Goal: Task Accomplishment & Management: Manage account settings

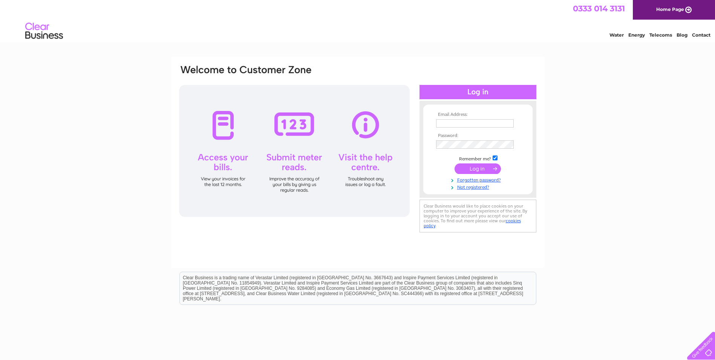
type input "[EMAIL_ADDRESS][DOMAIN_NAME]"
click at [472, 167] on input "submit" at bounding box center [478, 168] width 46 height 11
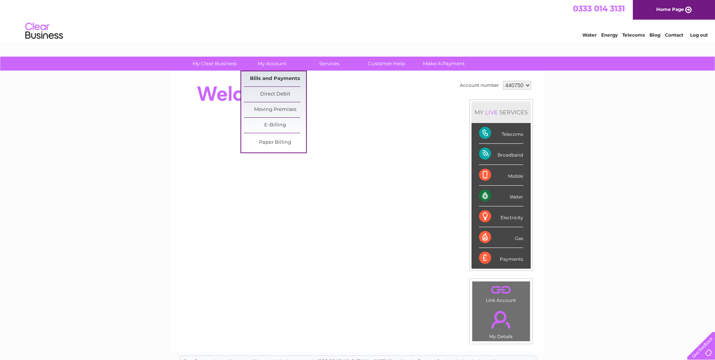
click at [274, 80] on link "Bills and Payments" at bounding box center [275, 78] width 62 height 15
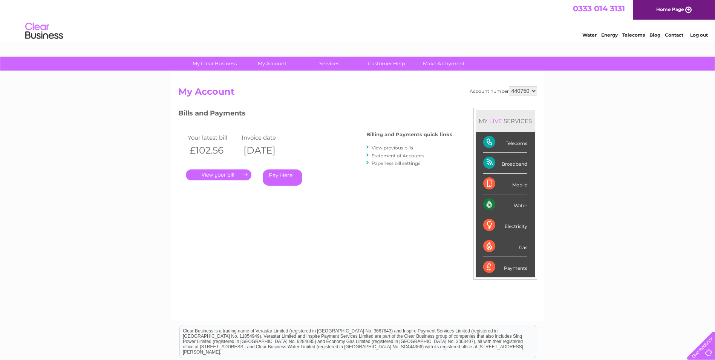
click at [222, 172] on link "." at bounding box center [219, 174] width 66 height 11
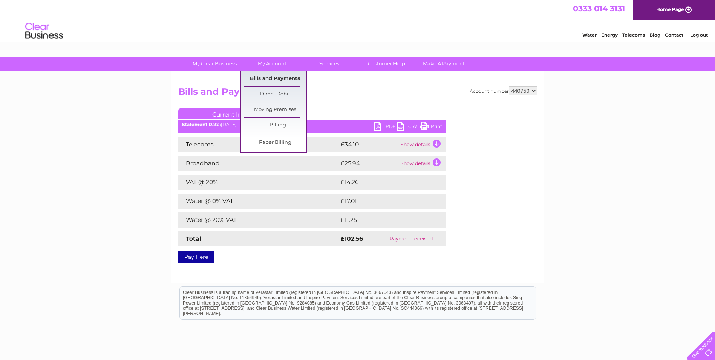
click at [277, 77] on link "Bills and Payments" at bounding box center [275, 78] width 62 height 15
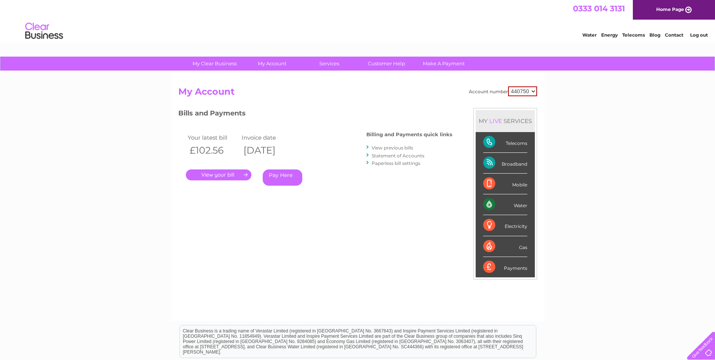
click at [389, 146] on link "View previous bills" at bounding box center [392, 148] width 41 height 6
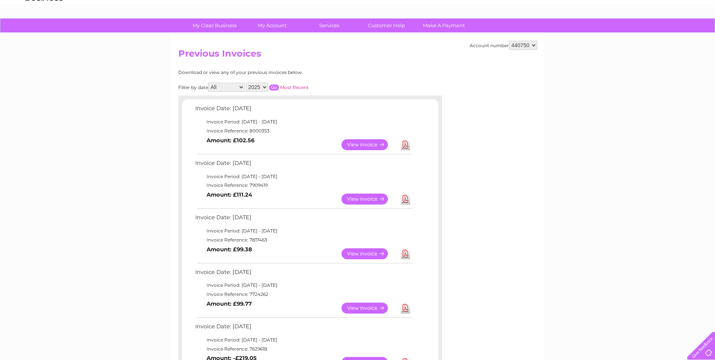
scroll to position [75, 0]
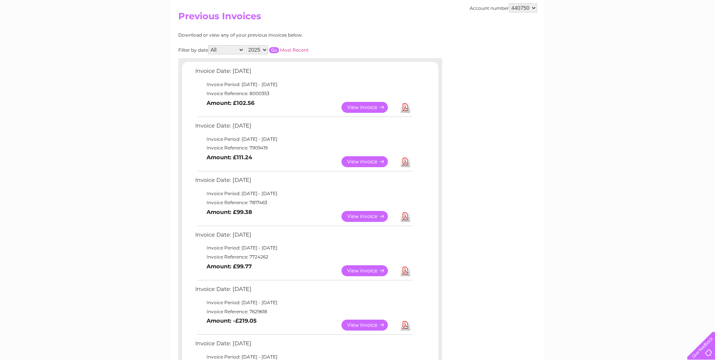
click at [365, 106] on link "View" at bounding box center [369, 107] width 55 height 11
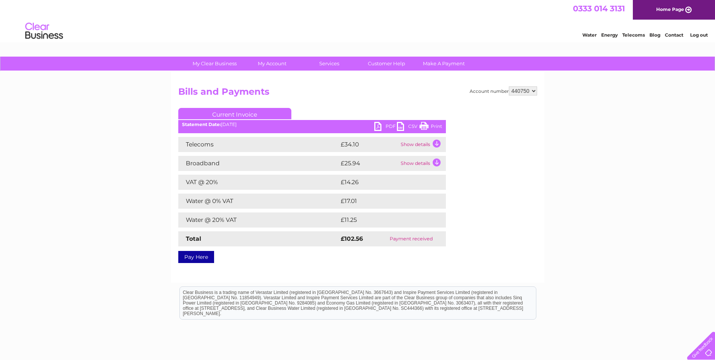
click at [386, 127] on link "PDF" at bounding box center [385, 127] width 23 height 11
click at [436, 145] on td "Show details" at bounding box center [422, 144] width 47 height 15
